Goal: Navigation & Orientation: Find specific page/section

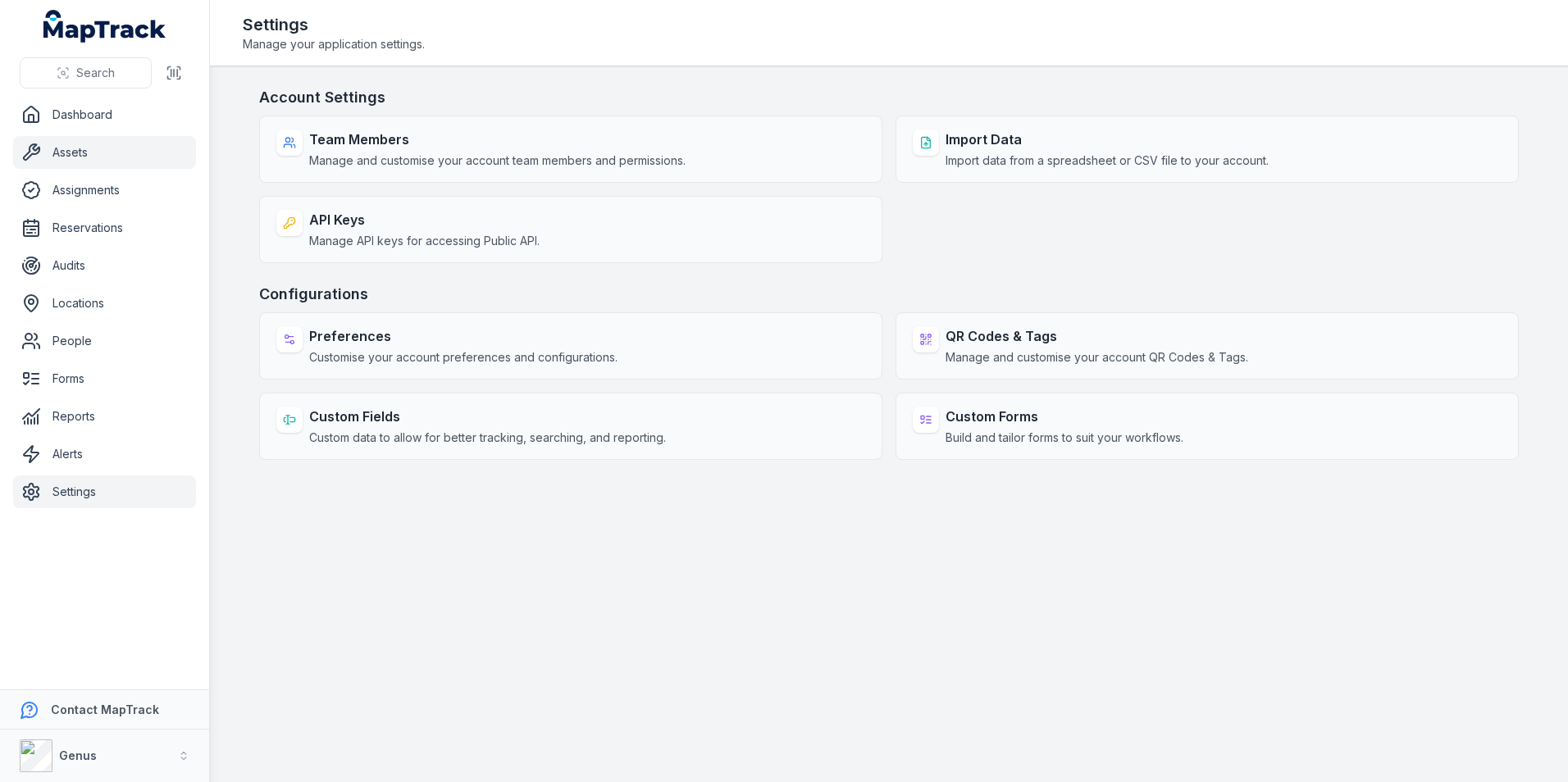
click at [68, 145] on link "Assets" at bounding box center [105, 152] width 183 height 33
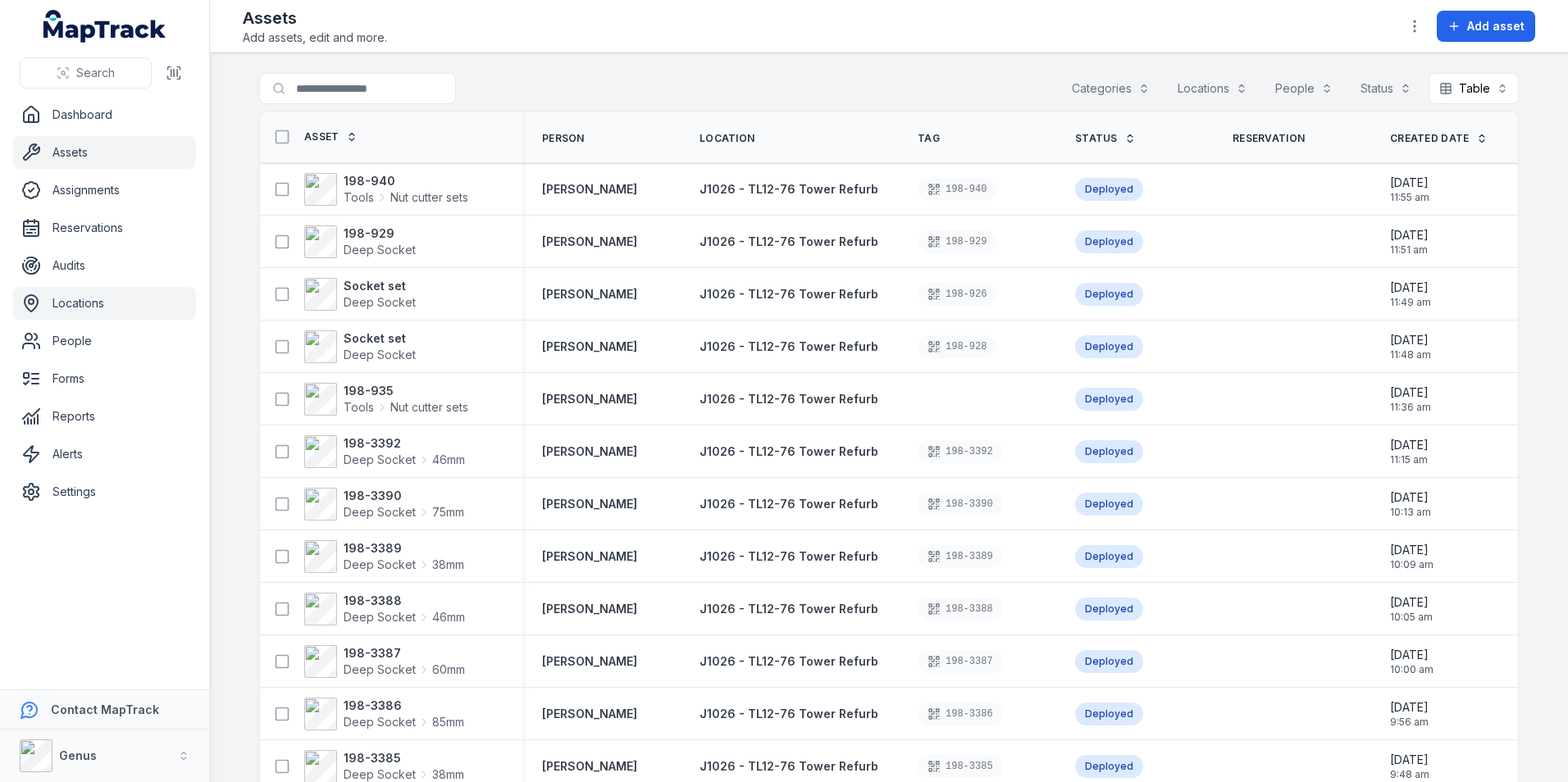
click at [64, 298] on link "Locations" at bounding box center [105, 303] width 183 height 33
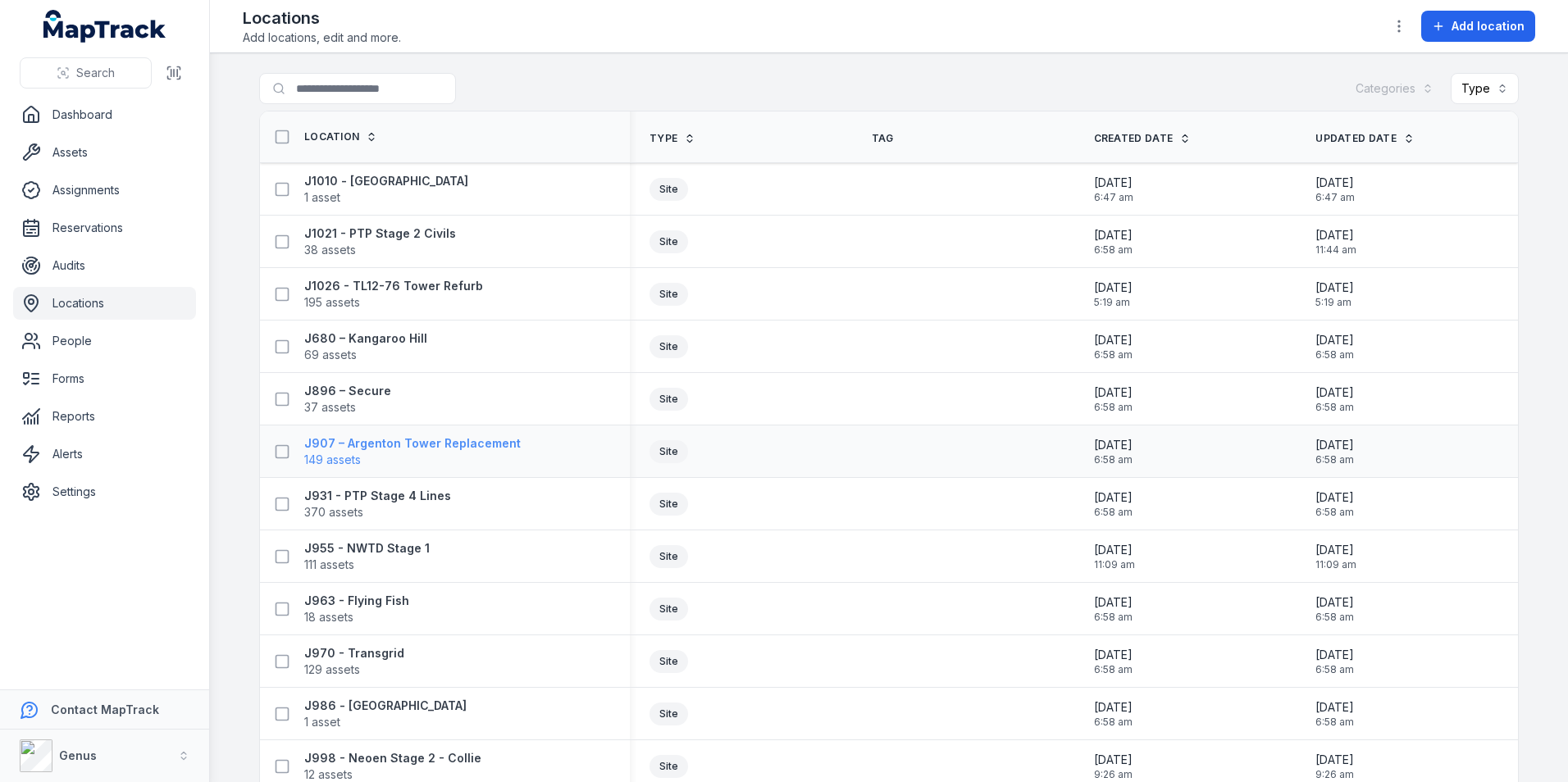
click at [365, 442] on strong "J907 – Argenton Tower Replacement" at bounding box center [412, 443] width 216 height 16
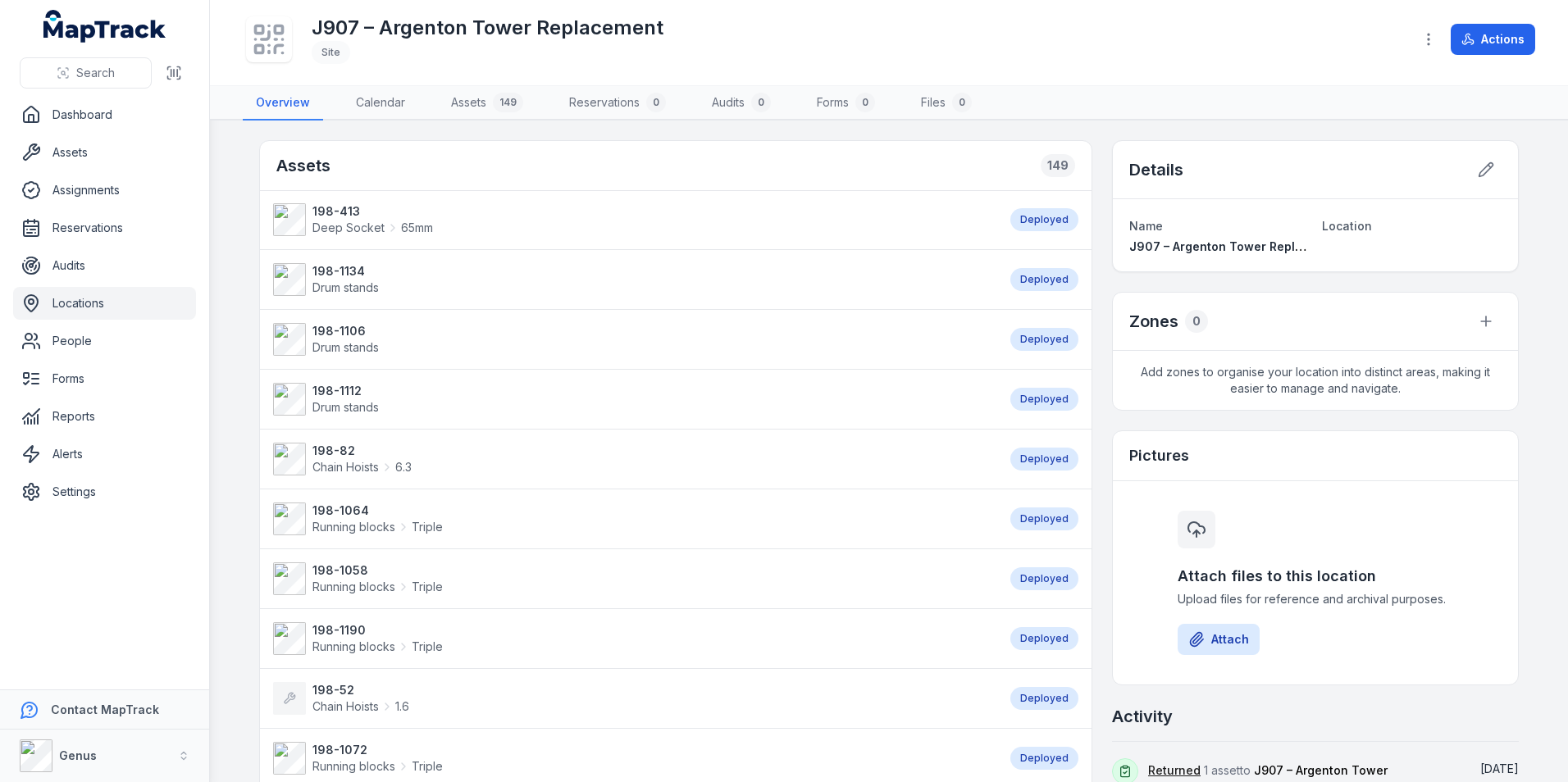
click at [61, 299] on link "Locations" at bounding box center [105, 303] width 183 height 33
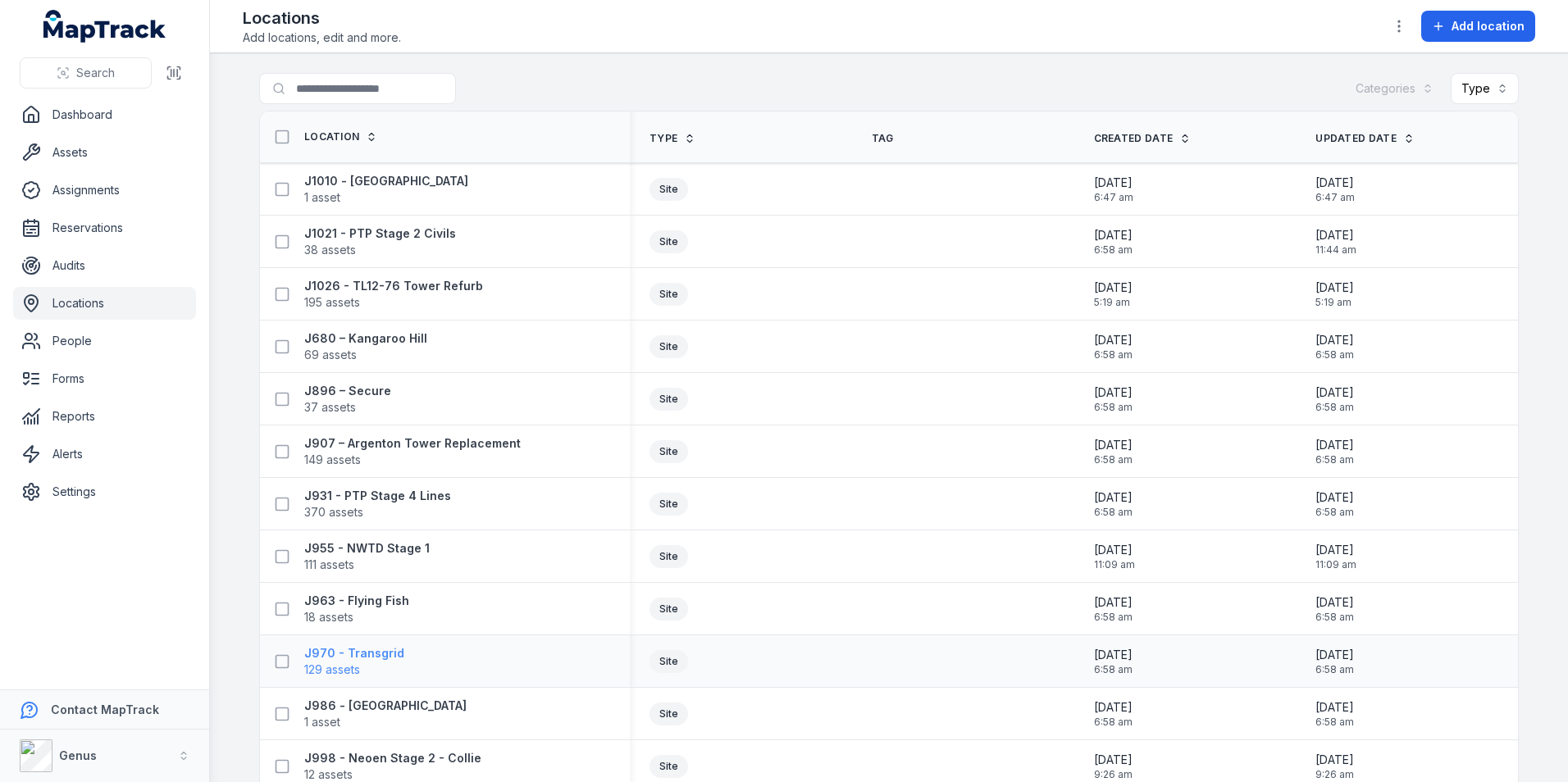
click at [333, 658] on strong "J970 - Transgrid" at bounding box center [354, 653] width 100 height 16
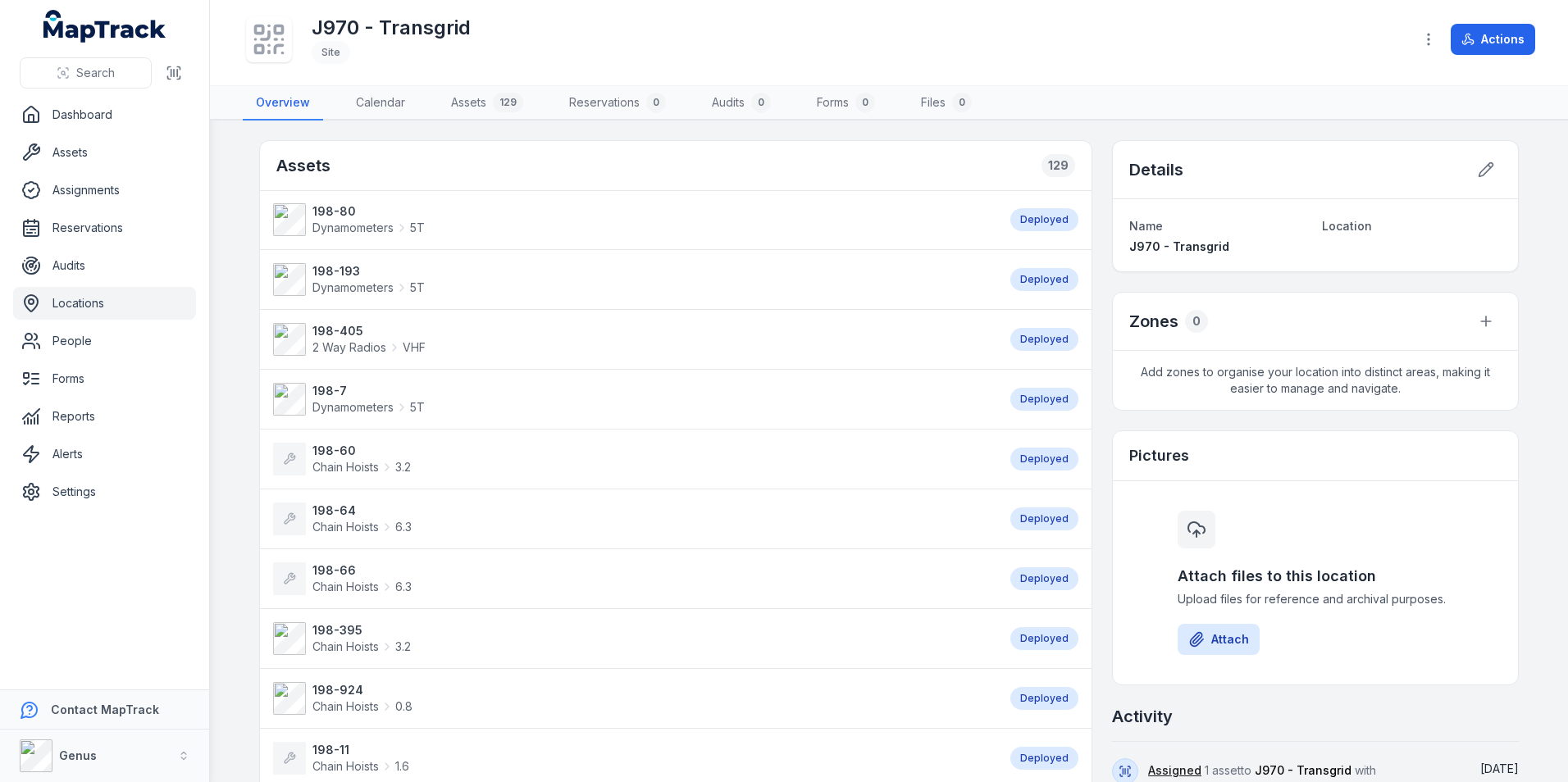
click at [78, 302] on link "Locations" at bounding box center [105, 303] width 183 height 33
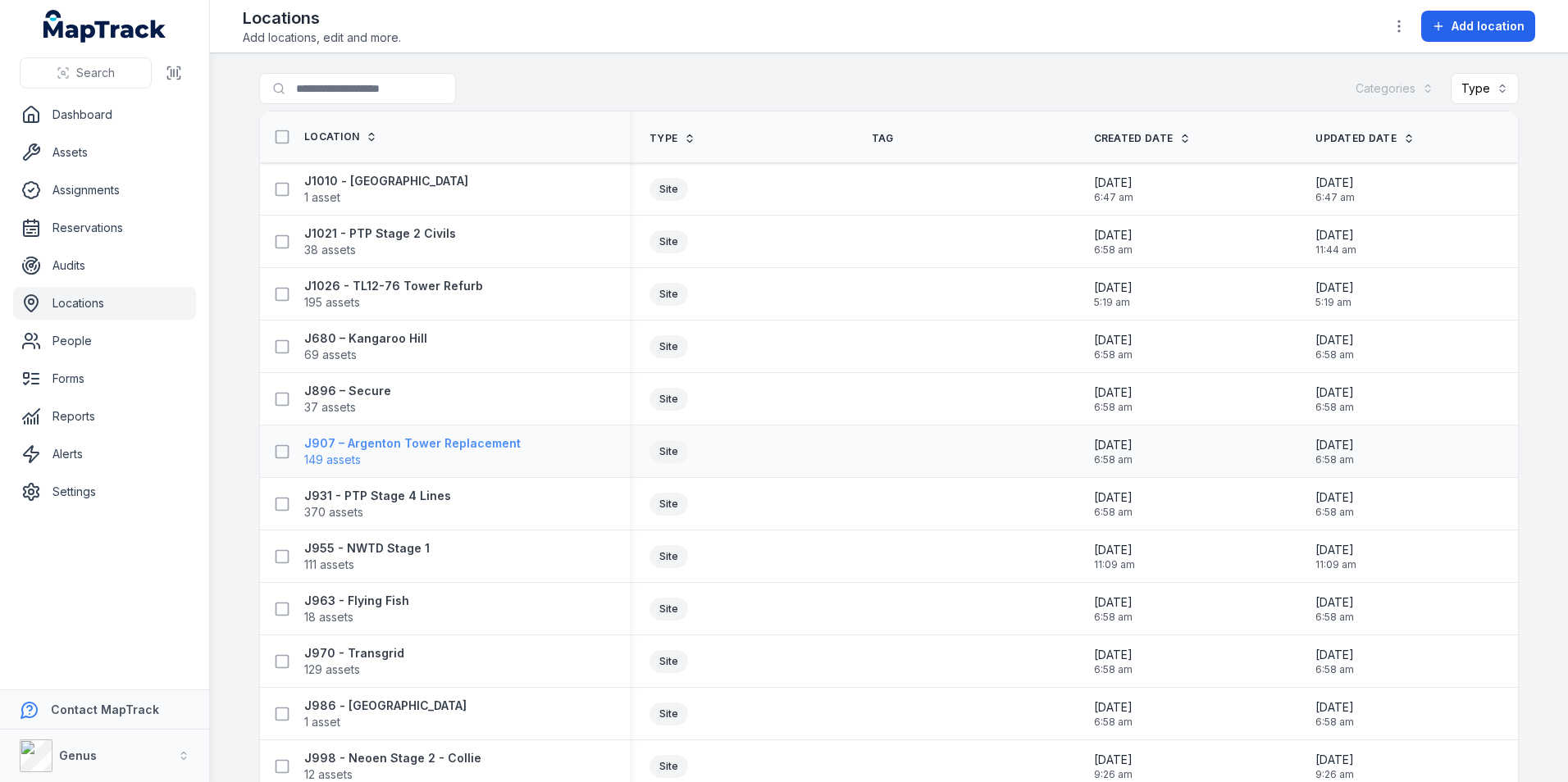
click at [357, 444] on strong "J907 – Argenton Tower Replacement" at bounding box center [412, 443] width 216 height 16
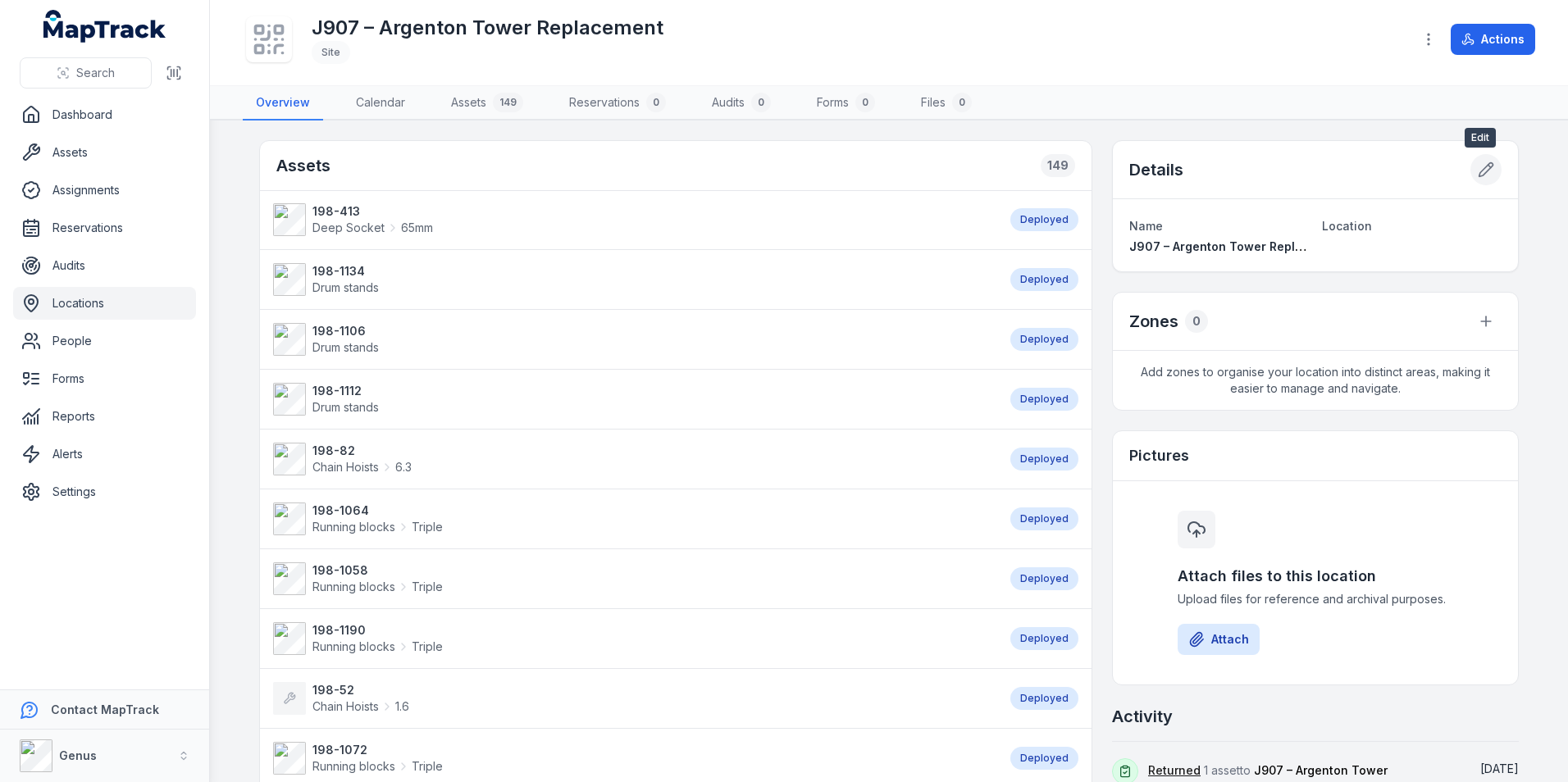
click at [1481, 171] on icon at bounding box center [1487, 170] width 14 height 14
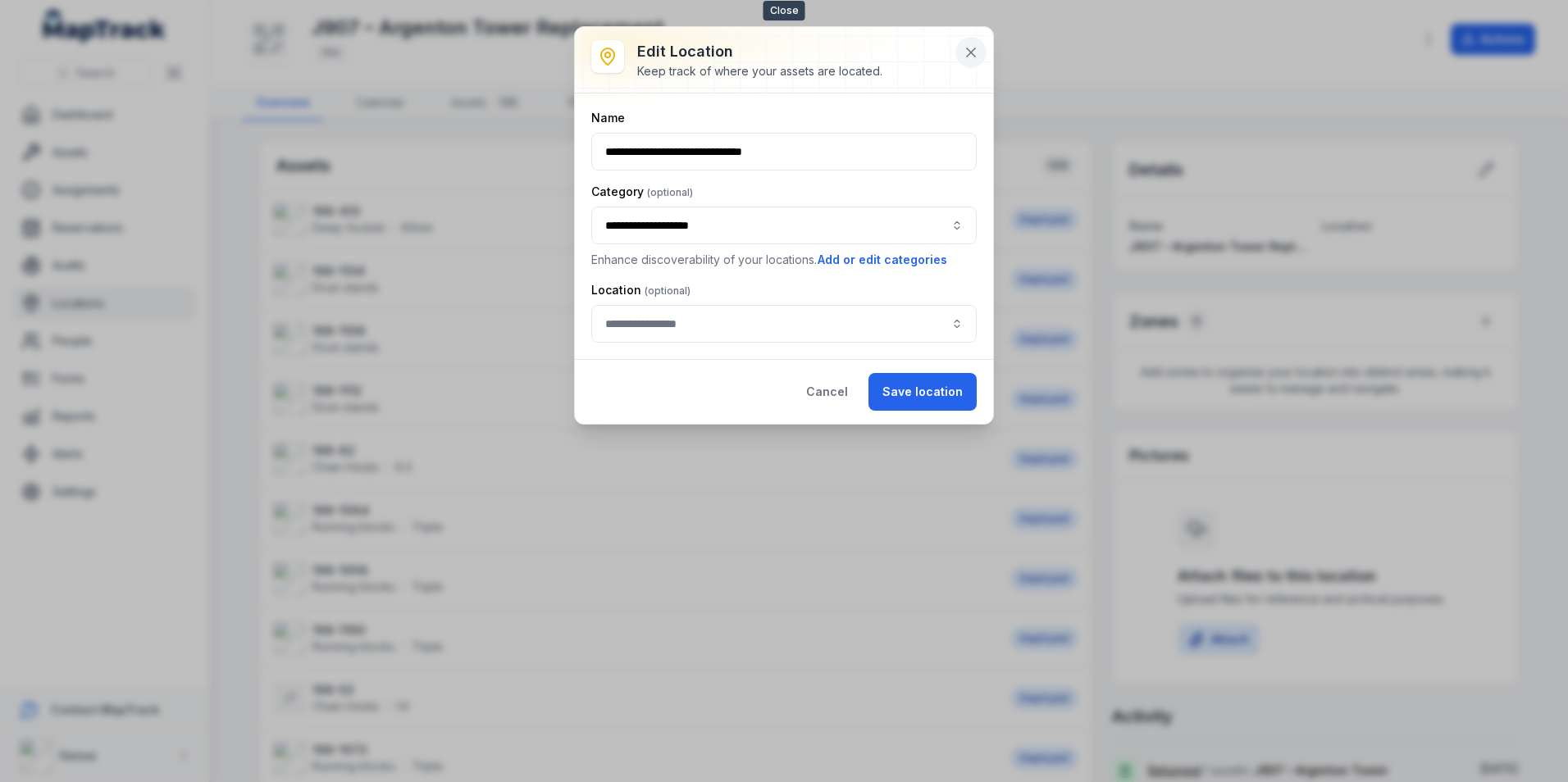
click at [971, 50] on icon at bounding box center [970, 52] width 16 height 16
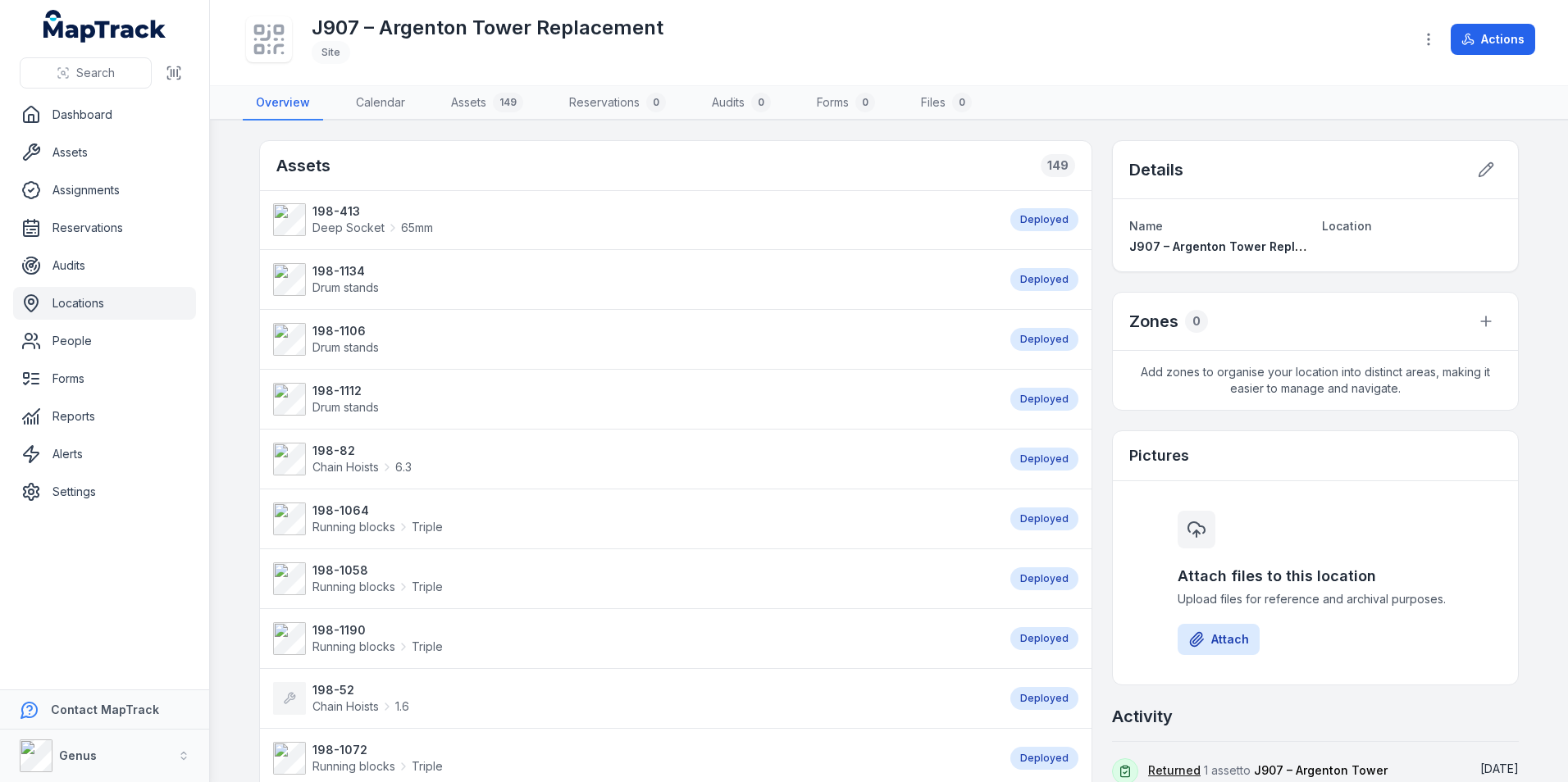
click at [70, 302] on link "Locations" at bounding box center [105, 303] width 183 height 33
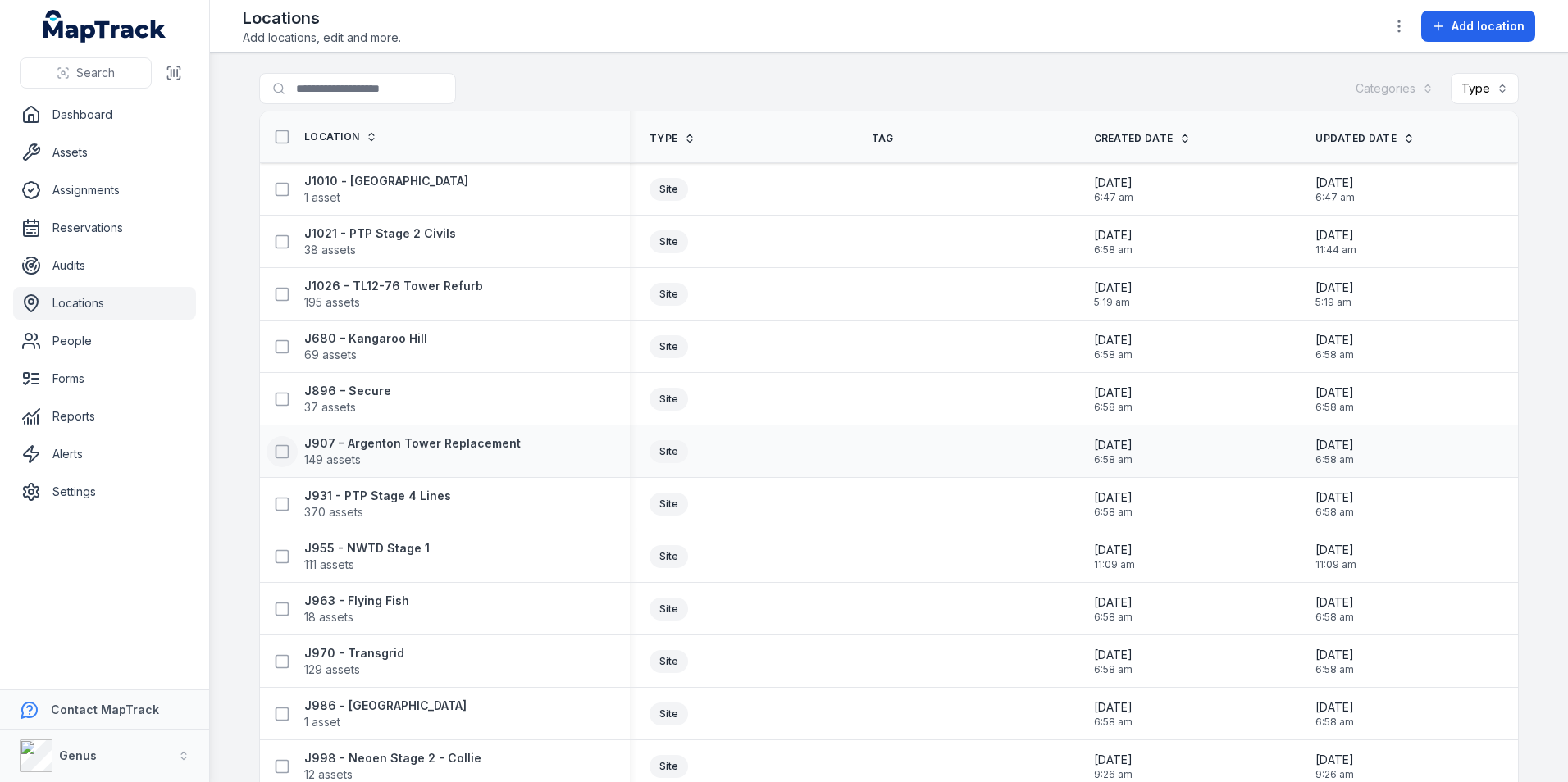
click at [276, 451] on rect at bounding box center [282, 451] width 13 height 13
click at [877, 738] on icon "button" at bounding box center [875, 742] width 16 height 16
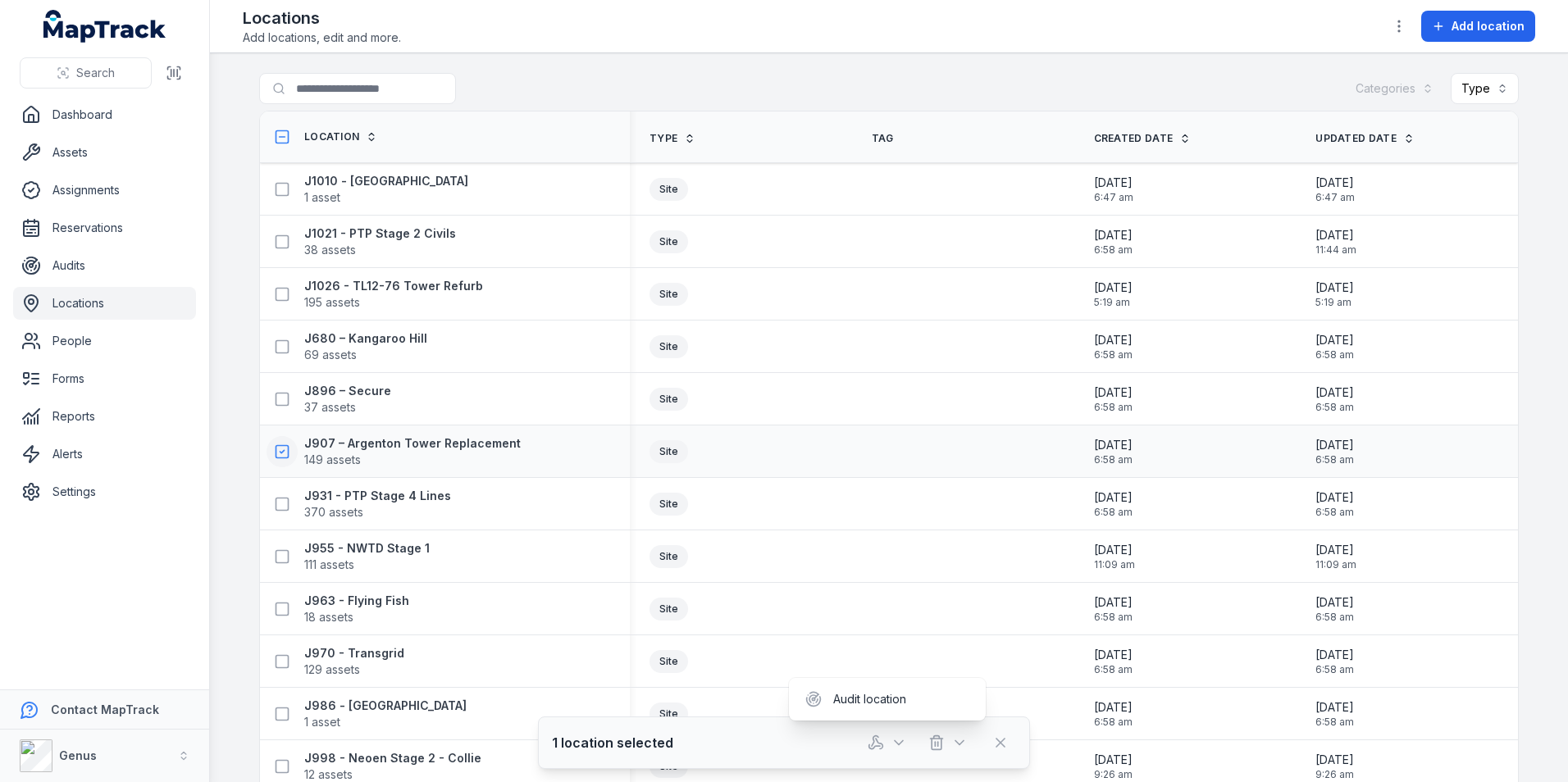
click at [1399, 23] on div "Toggle Navigation Locations Add locations, edit and more. Add location Search f…" at bounding box center [889, 391] width 1358 height 782
click at [1399, 22] on icon "button" at bounding box center [1398, 26] width 16 height 16
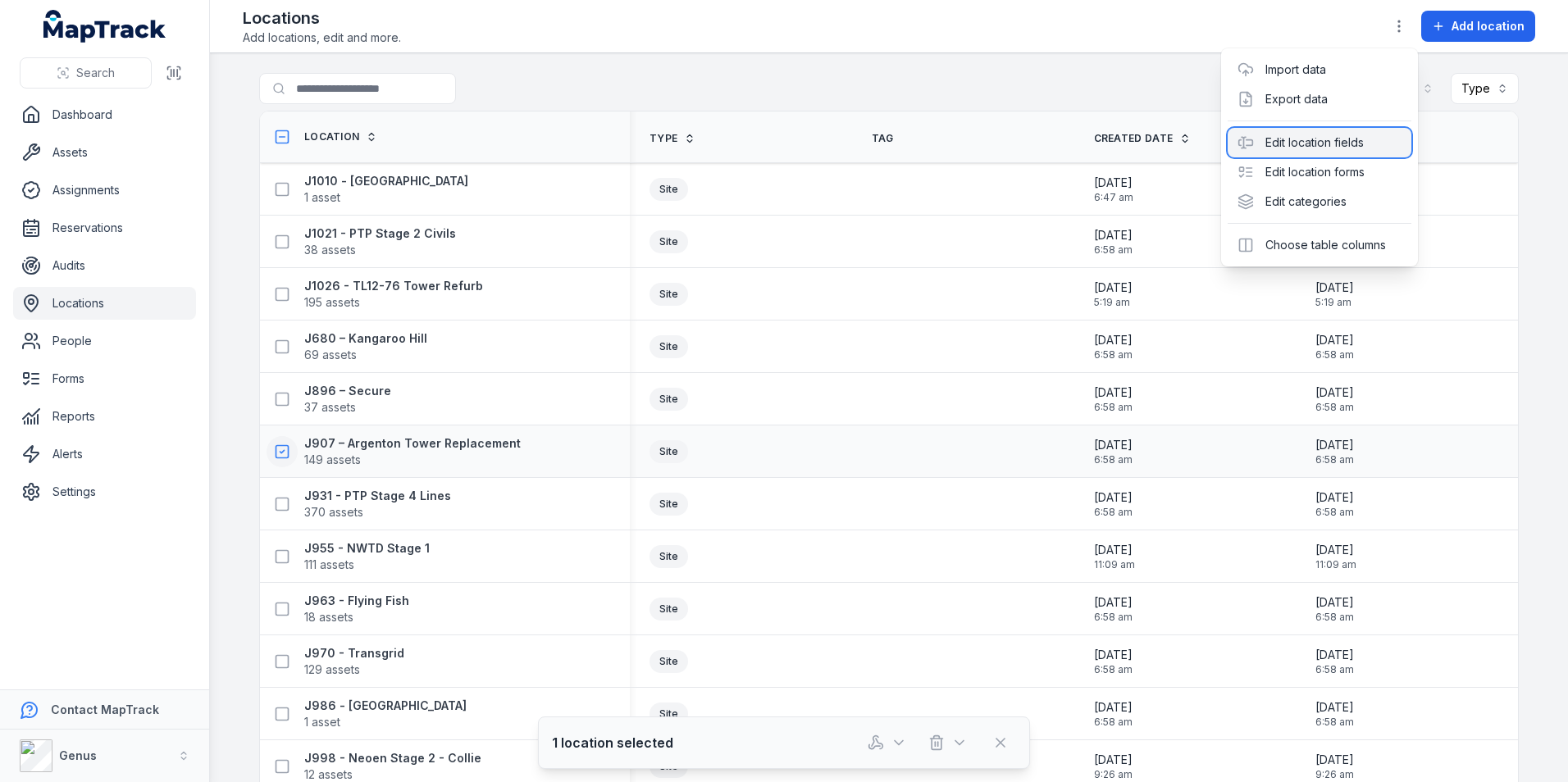
click at [1313, 139] on div "Edit location fields" at bounding box center [1320, 142] width 184 height 29
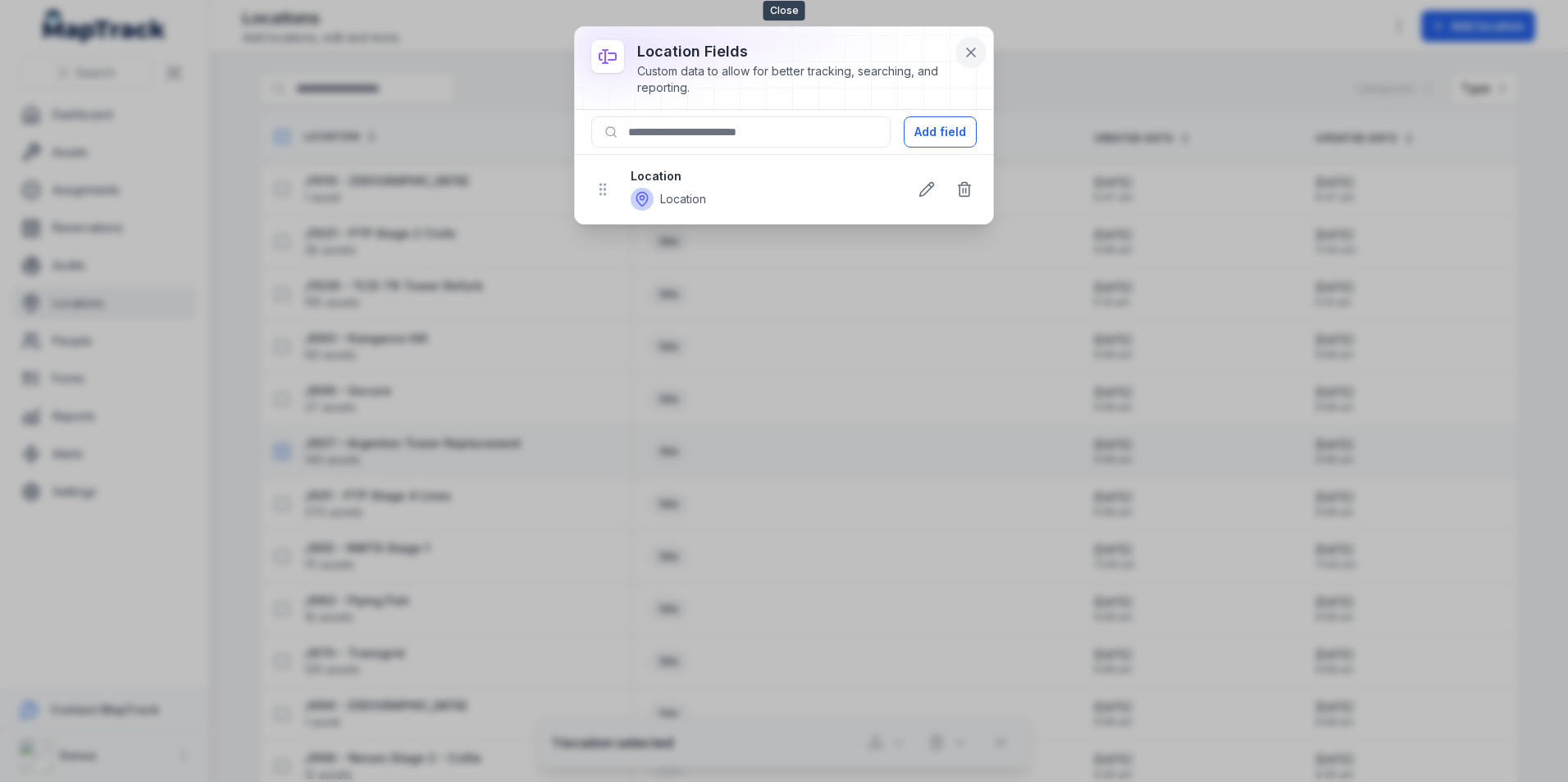
click at [970, 51] on icon at bounding box center [971, 52] width 8 height 8
